Goal: Information Seeking & Learning: Learn about a topic

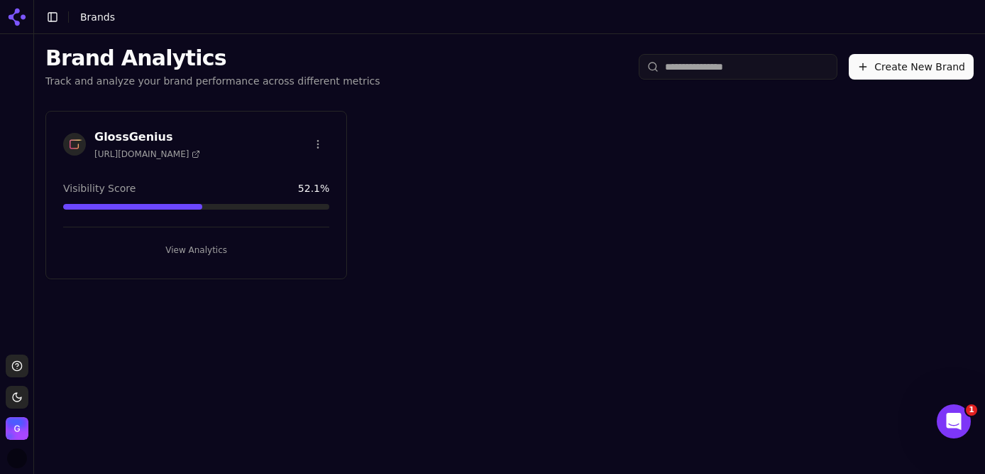
click at [187, 246] on button "View Analytics" at bounding box center [196, 250] width 266 height 23
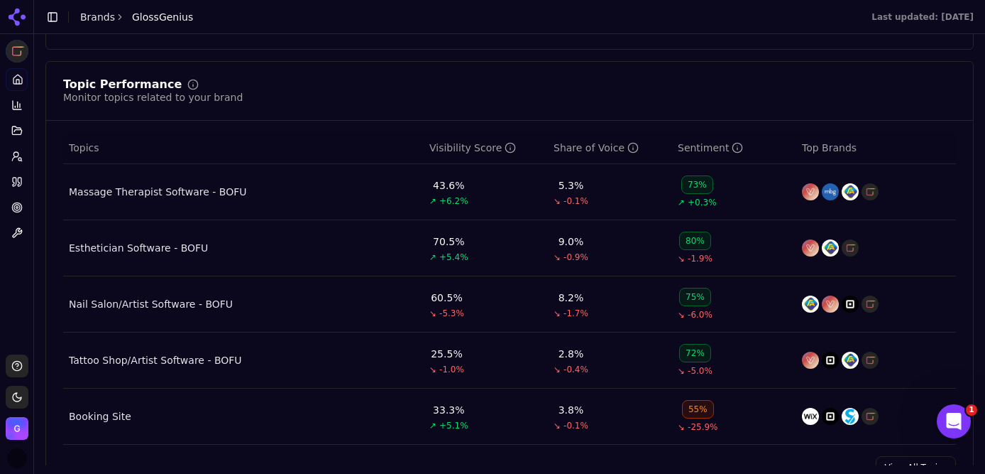
scroll to position [570, 0]
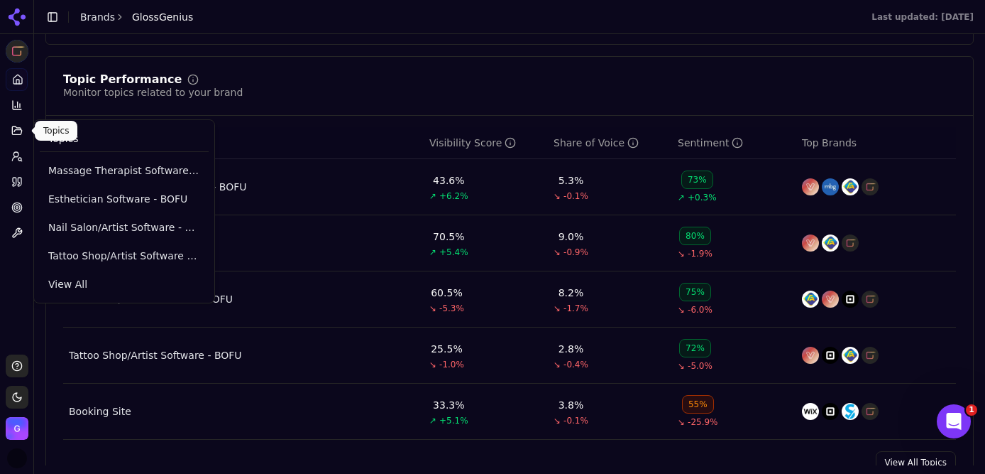
click at [16, 133] on icon at bounding box center [16, 130] width 11 height 11
click at [74, 275] on link "View All" at bounding box center [124, 284] width 169 height 26
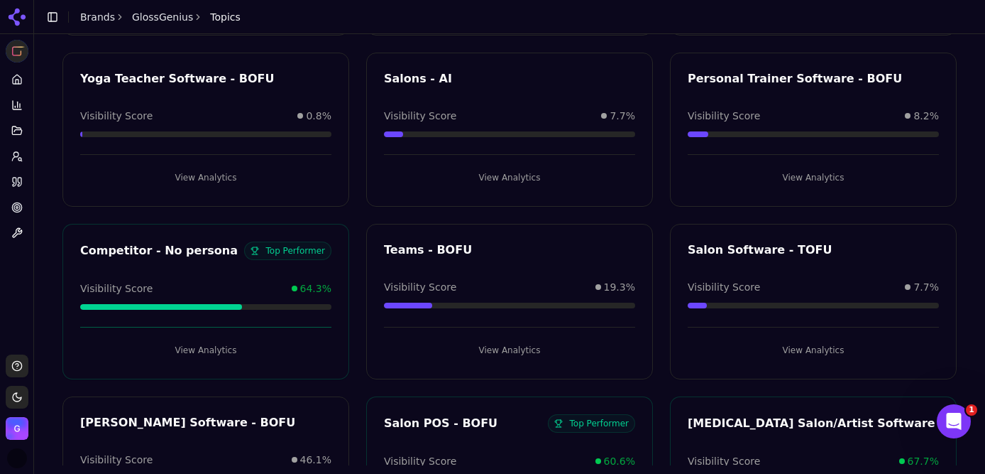
scroll to position [949, 0]
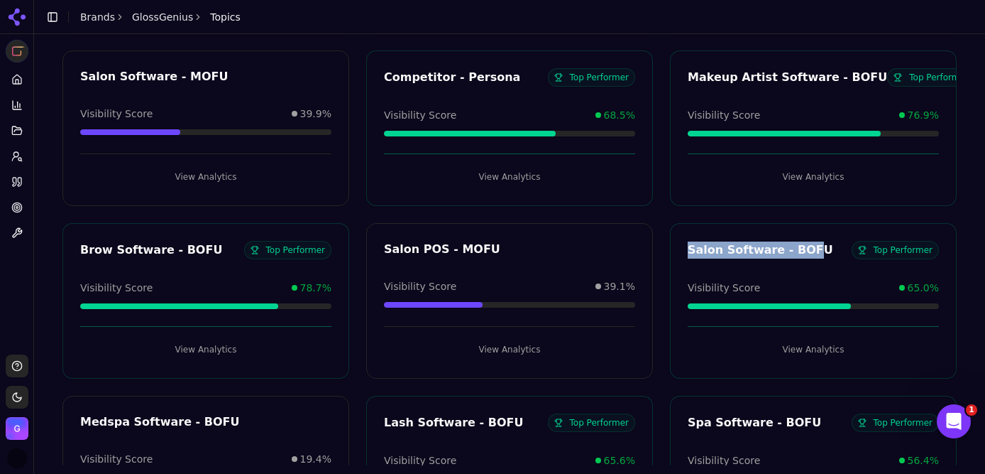
drag, startPoint x: 689, startPoint y: 251, endPoint x: 806, endPoint y: 249, distance: 117.9
click at [806, 249] on div "Salon Software - BOFU" at bounding box center [770, 249] width 164 height 17
click at [809, 348] on button "View Analytics" at bounding box center [813, 349] width 251 height 23
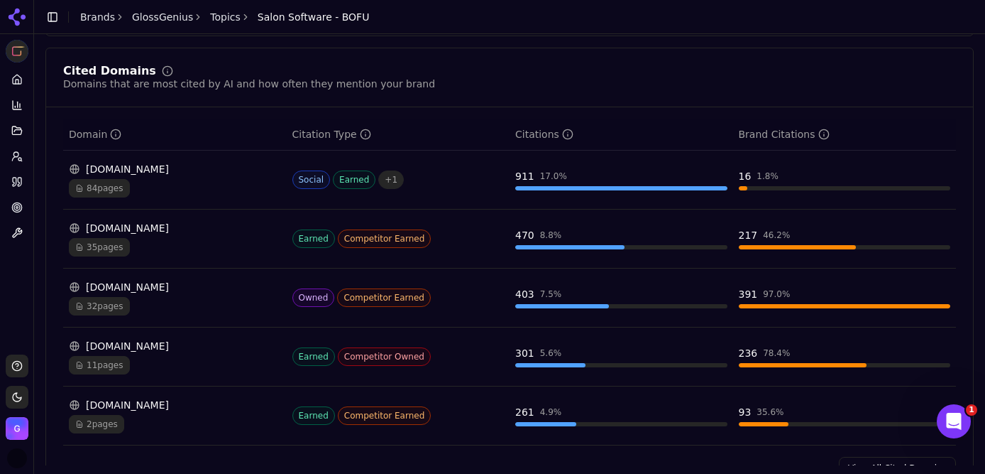
scroll to position [1051, 0]
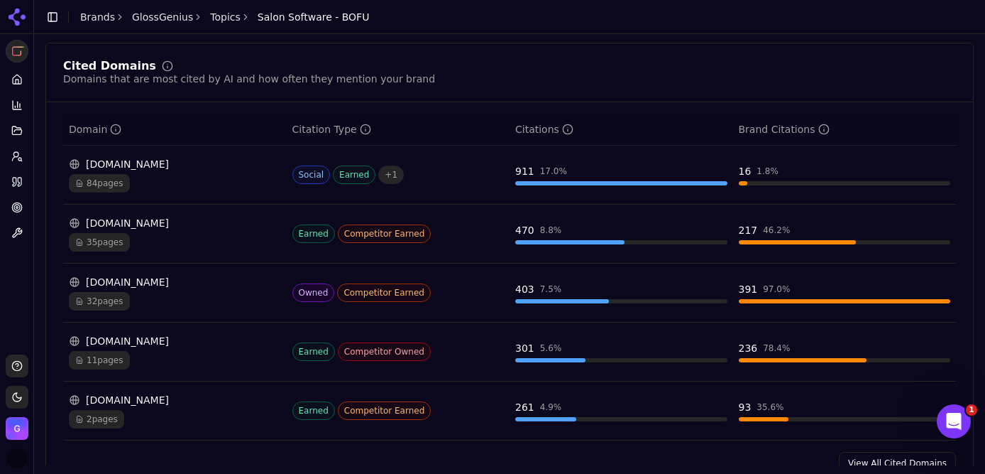
click at [204, 179] on div "84 pages" at bounding box center [175, 183] width 212 height 18
